Goal: Find specific page/section: Find specific page/section

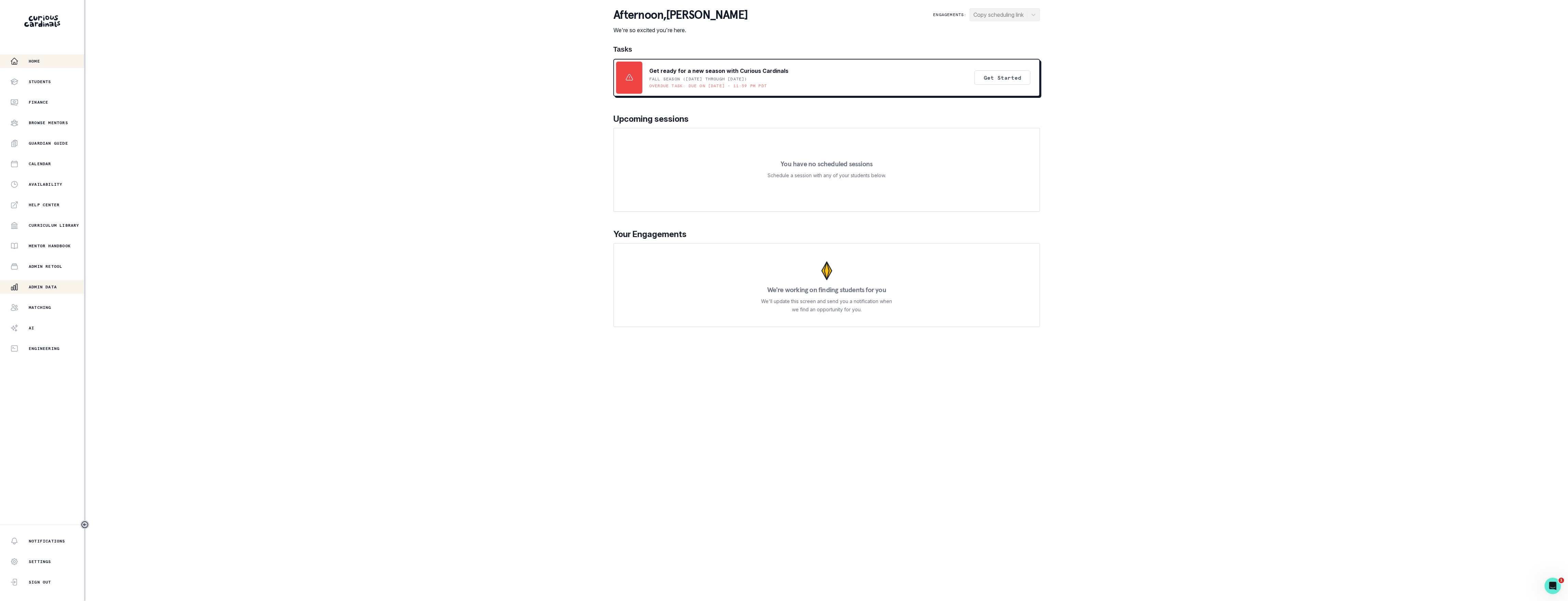
click at [54, 289] on p "Admin Data" at bounding box center [43, 287] width 28 height 5
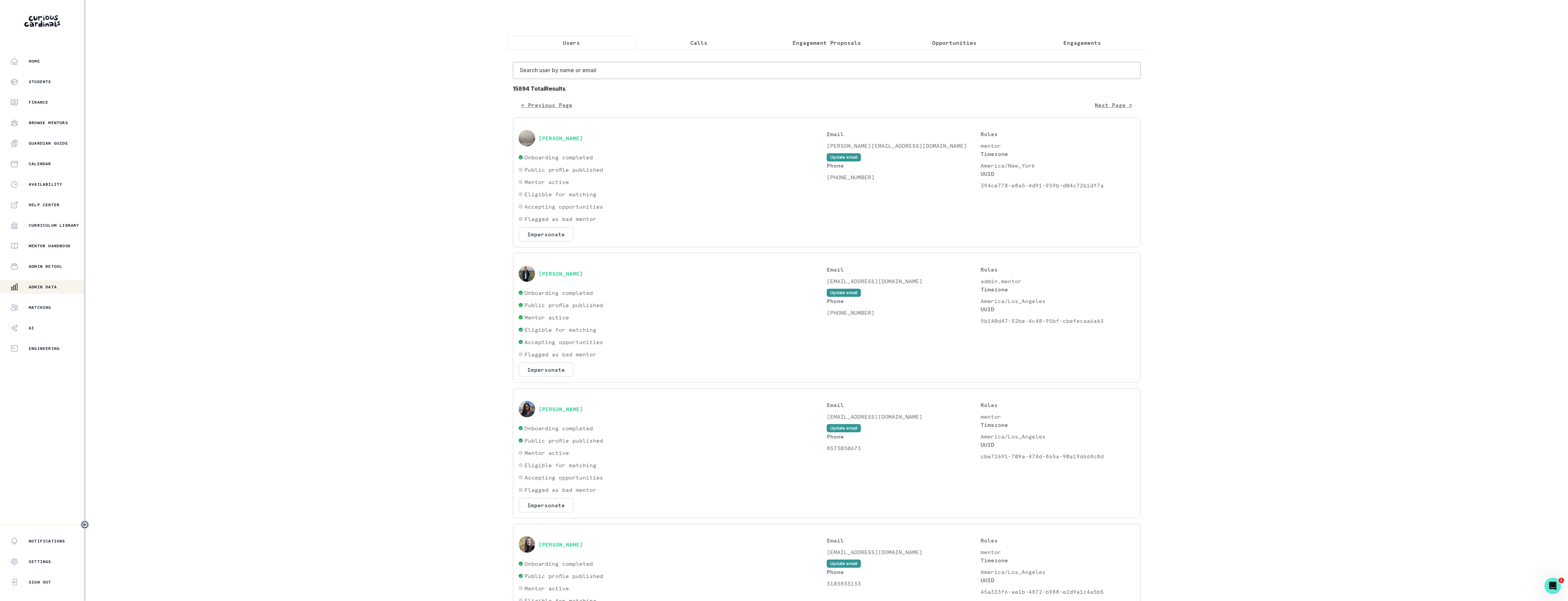
click at [859, 40] on button "Engagement Proposals" at bounding box center [827, 43] width 128 height 15
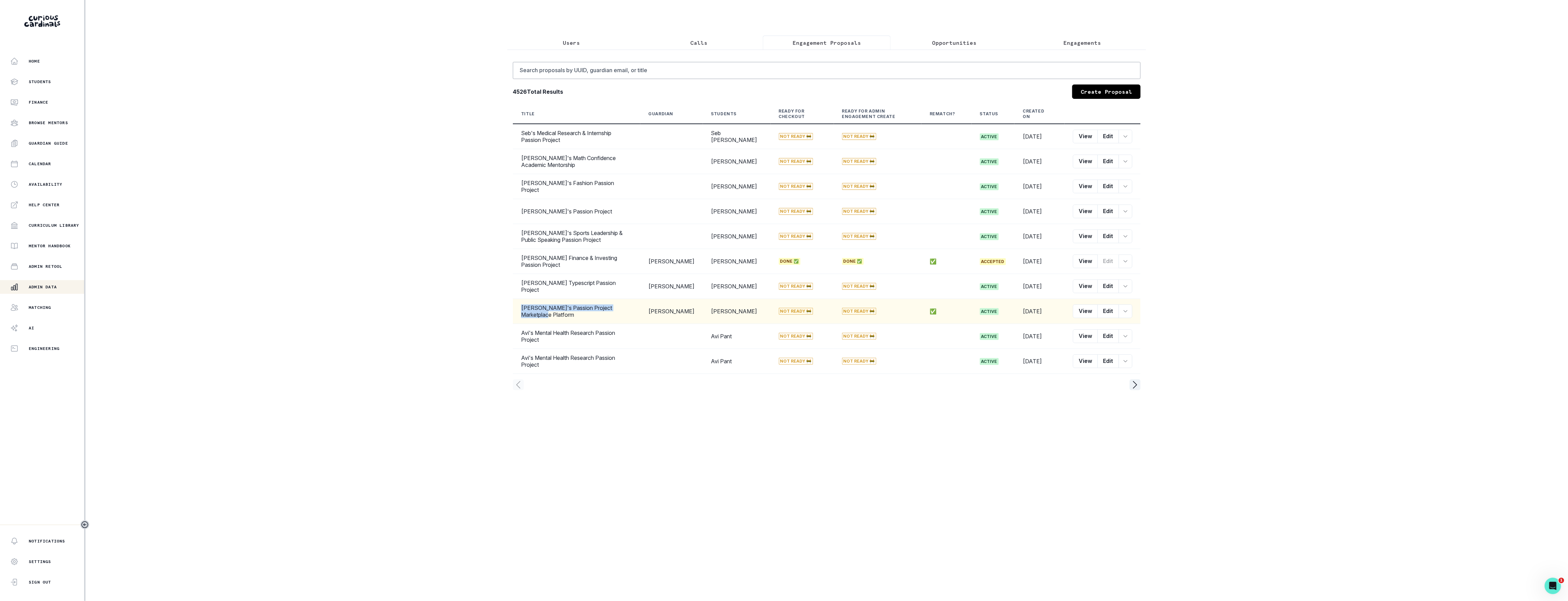
drag, startPoint x: 638, startPoint y: 320, endPoint x: 522, endPoint y: 322, distance: 116.0
click at [522, 322] on td "[PERSON_NAME]'s Passion Project Marketplace Platform" at bounding box center [577, 311] width 128 height 25
copy td "[PERSON_NAME]'s Passion Project Marketplace Platform"
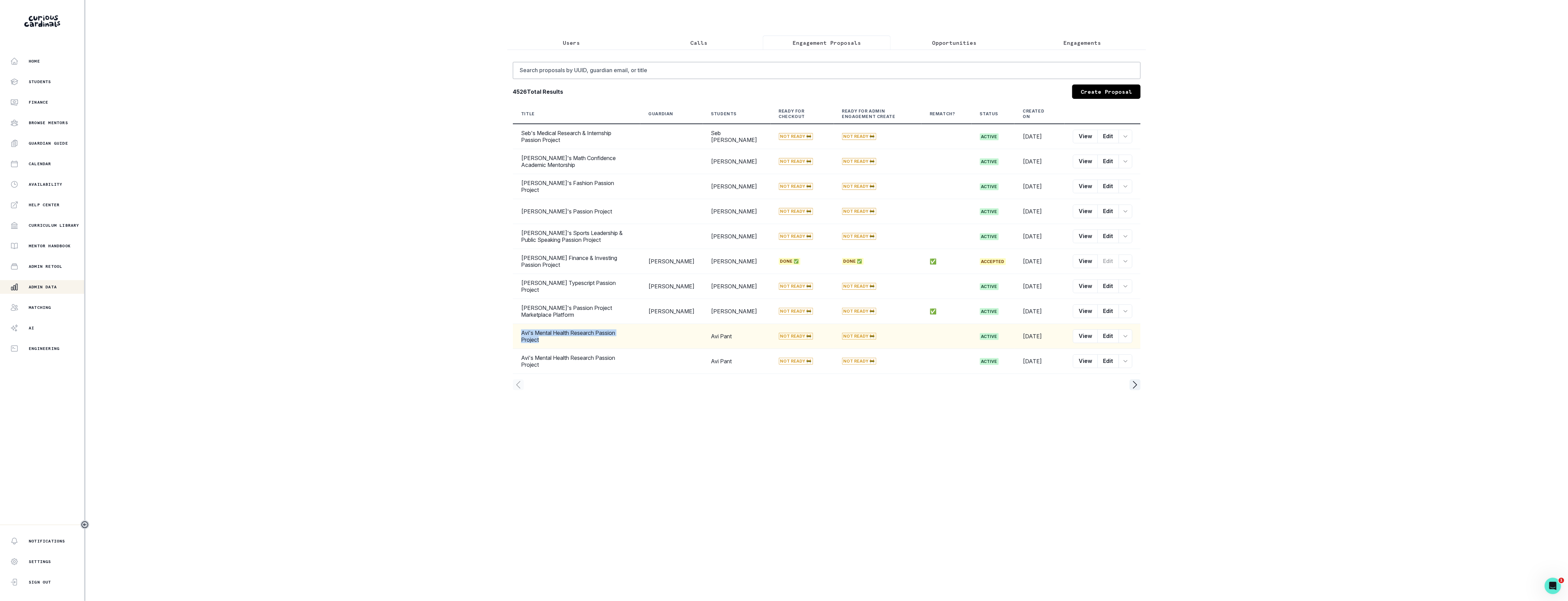
drag, startPoint x: 643, startPoint y: 347, endPoint x: 522, endPoint y: 347, distance: 121.0
click at [522, 347] on td "Avi's Mental Health Research Passion Project" at bounding box center [577, 336] width 128 height 25
copy td "Avi's Mental Health Research Passion Project"
click at [1130, 388] on icon "page right" at bounding box center [1135, 385] width 11 height 11
click at [1134, 390] on icon "page right" at bounding box center [1135, 385] width 11 height 11
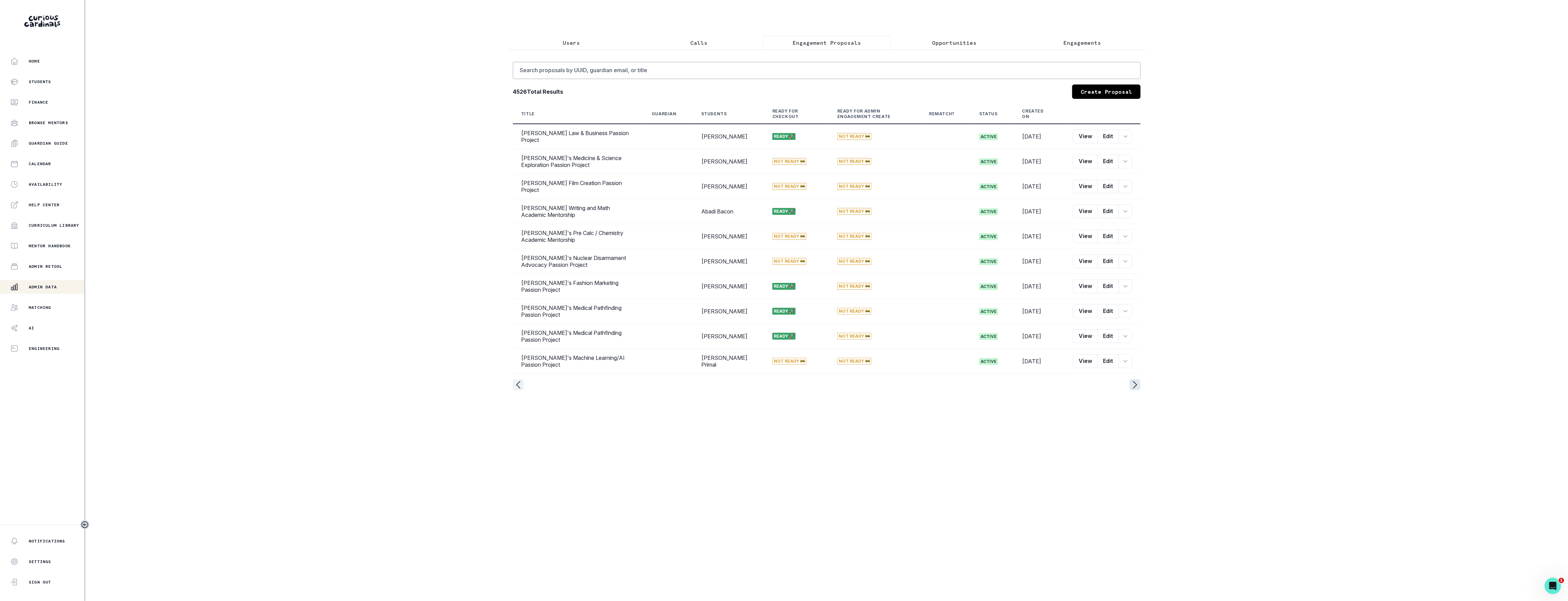
click at [1134, 390] on icon "page right" at bounding box center [1135, 385] width 11 height 11
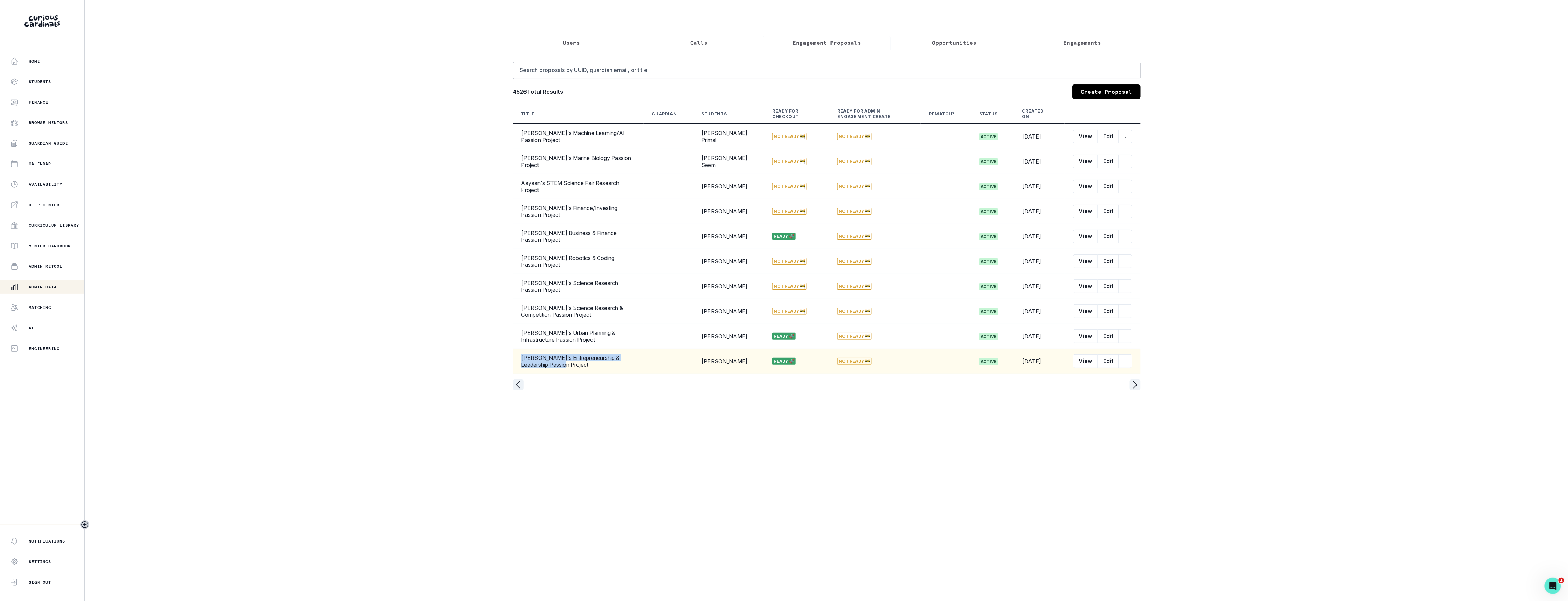
drag, startPoint x: 555, startPoint y: 372, endPoint x: 521, endPoint y: 364, distance: 34.9
click at [521, 364] on td "[PERSON_NAME]'s Entrepreneurship & Leadership Passion Project" at bounding box center [578, 361] width 131 height 25
copy td "[PERSON_NAME]'s Entrepreneurship & Leadership Passion Project"
